Goal: Transaction & Acquisition: Purchase product/service

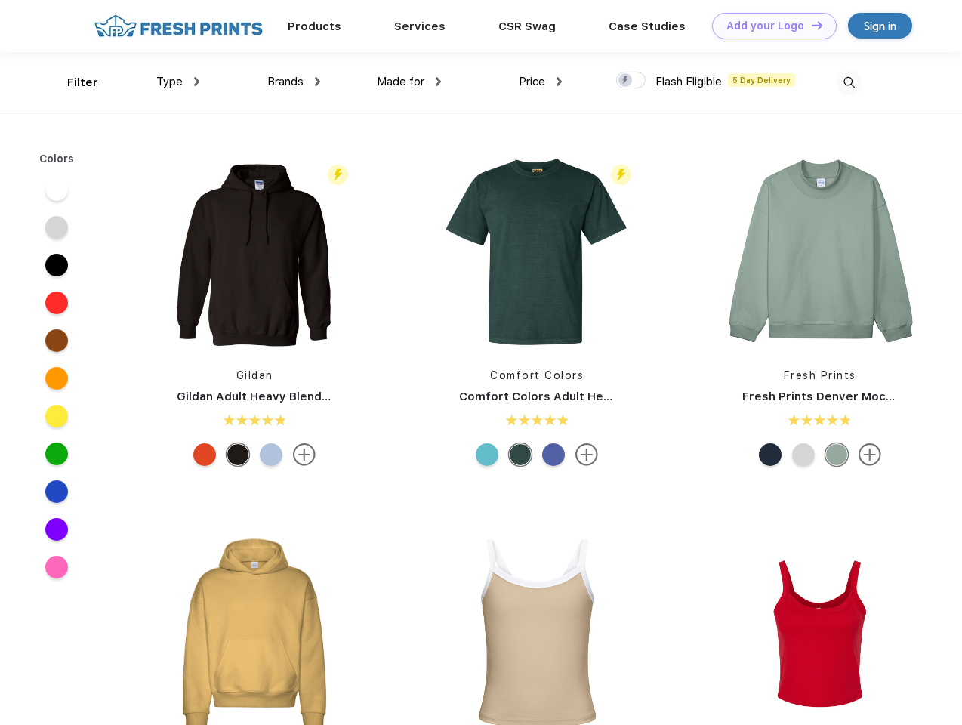
click at [769, 26] on link "Add your Logo Design Tool" at bounding box center [774, 26] width 125 height 26
click at [0, 0] on div "Design Tool" at bounding box center [0, 0] width 0 height 0
click at [810, 25] on link "Add your Logo Design Tool" at bounding box center [774, 26] width 125 height 26
click at [72, 82] on div "Filter" at bounding box center [82, 82] width 31 height 17
click at [178, 82] on span "Type" at bounding box center [169, 82] width 26 height 14
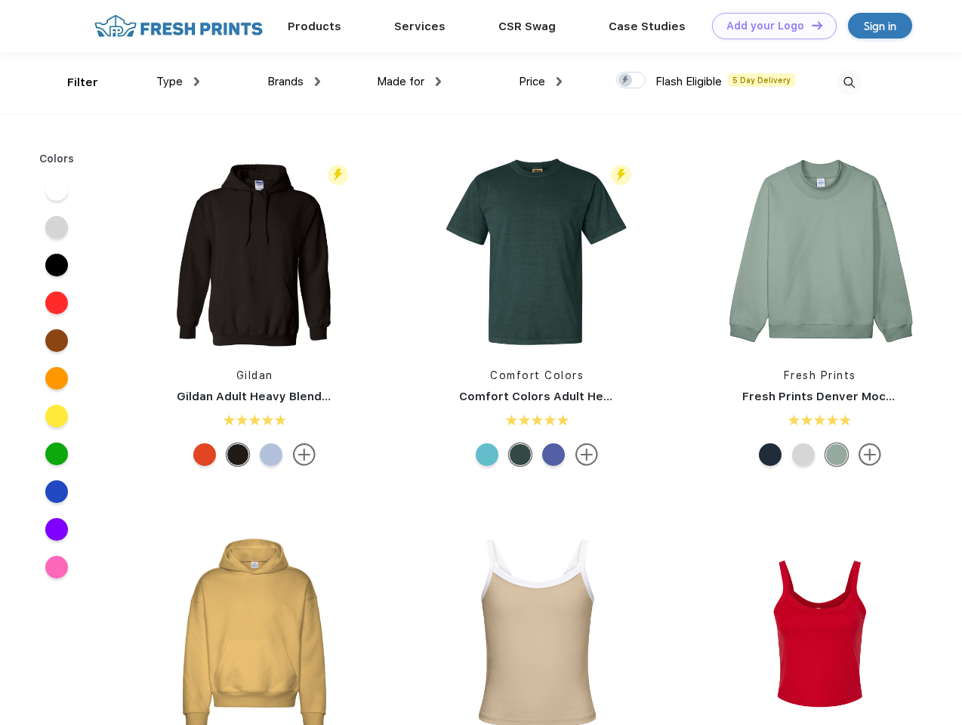
click at [294, 82] on span "Brands" at bounding box center [285, 82] width 36 height 14
click at [409, 82] on span "Made for" at bounding box center [401, 82] width 48 height 14
click at [541, 82] on span "Price" at bounding box center [532, 82] width 26 height 14
click at [631, 81] on div at bounding box center [630, 80] width 29 height 17
click at [626, 81] on input "checkbox" at bounding box center [621, 76] width 10 height 10
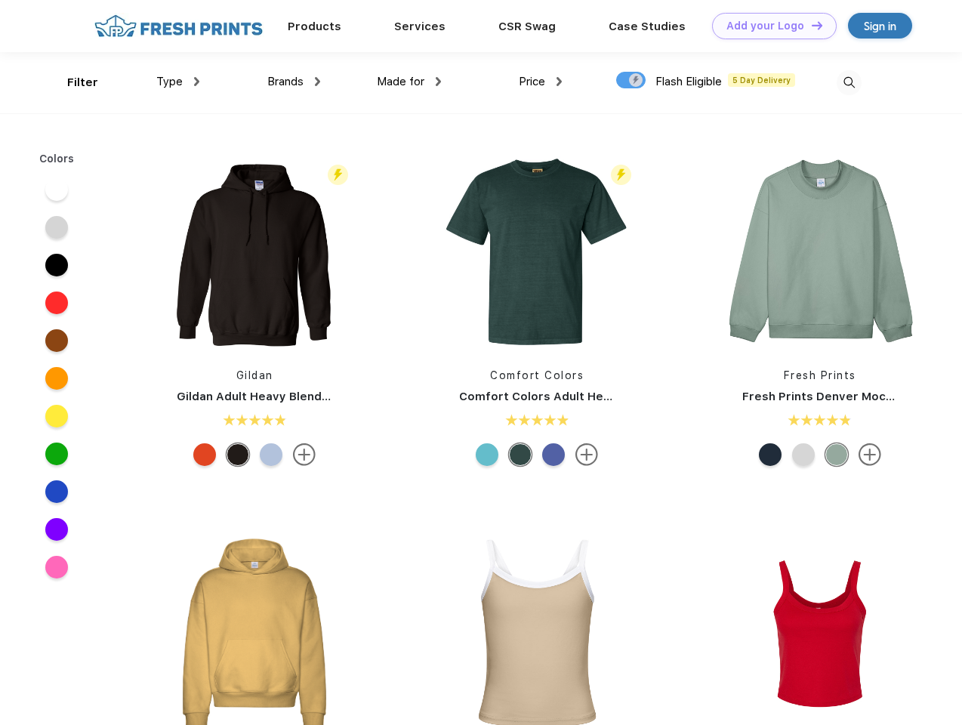
click at [849, 82] on img at bounding box center [848, 82] width 25 height 25
